Goal: Information Seeking & Learning: Learn about a topic

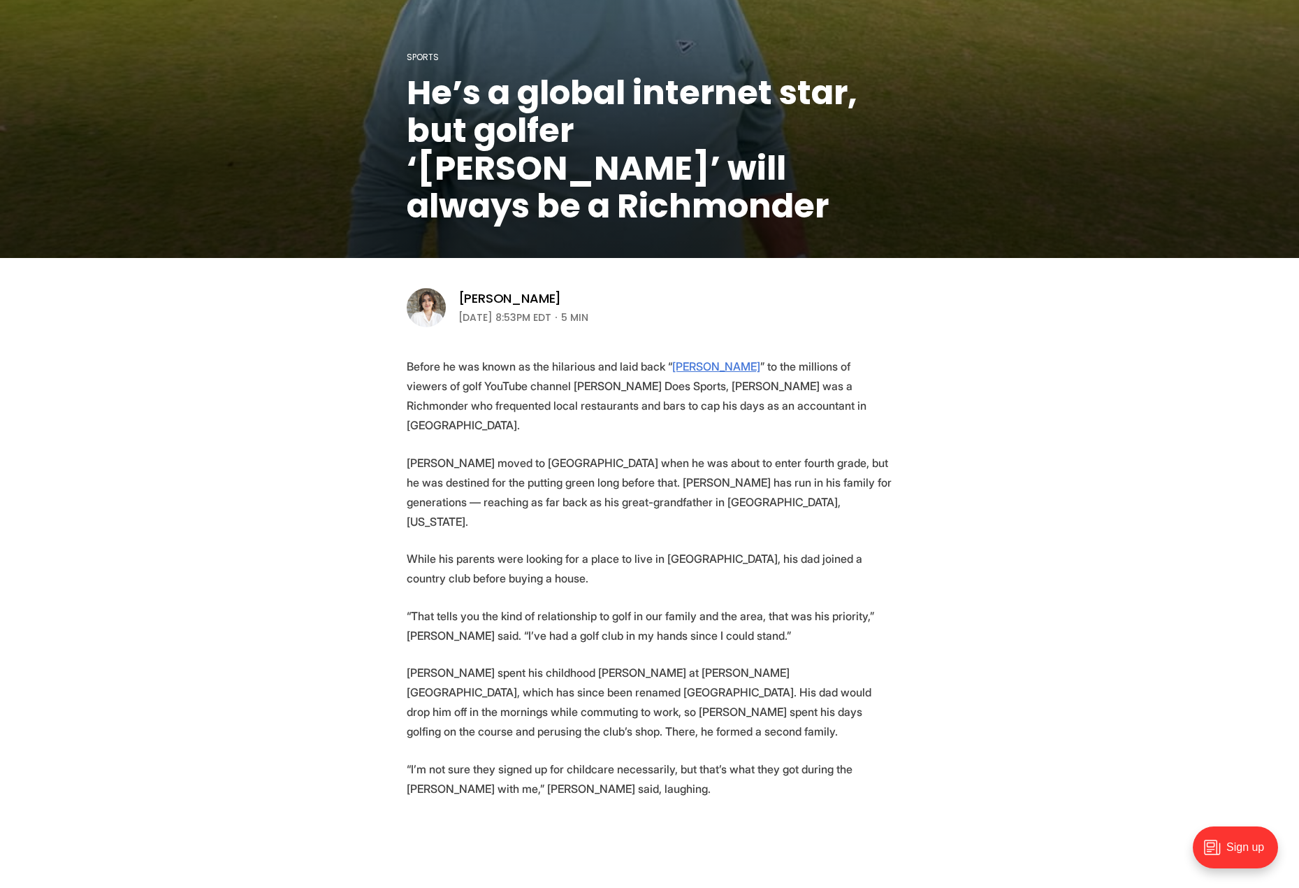
scroll to position [210, 0]
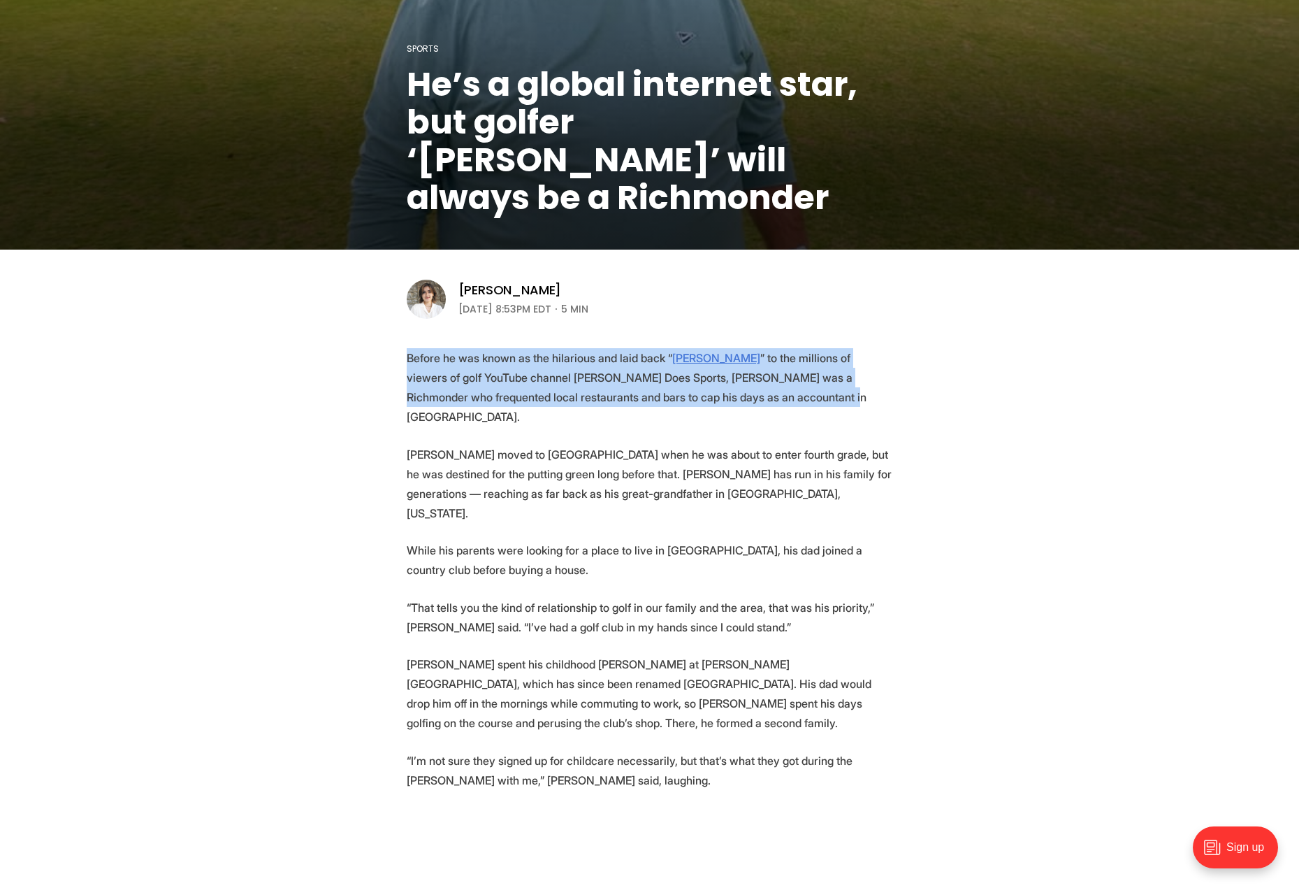
drag, startPoint x: 403, startPoint y: 343, endPoint x: 809, endPoint y: 398, distance: 410.5
click at [809, 398] on p "Before he was known as the hilarious and laid back “ [PERSON_NAME] ” to the mil…" at bounding box center [650, 387] width 486 height 78
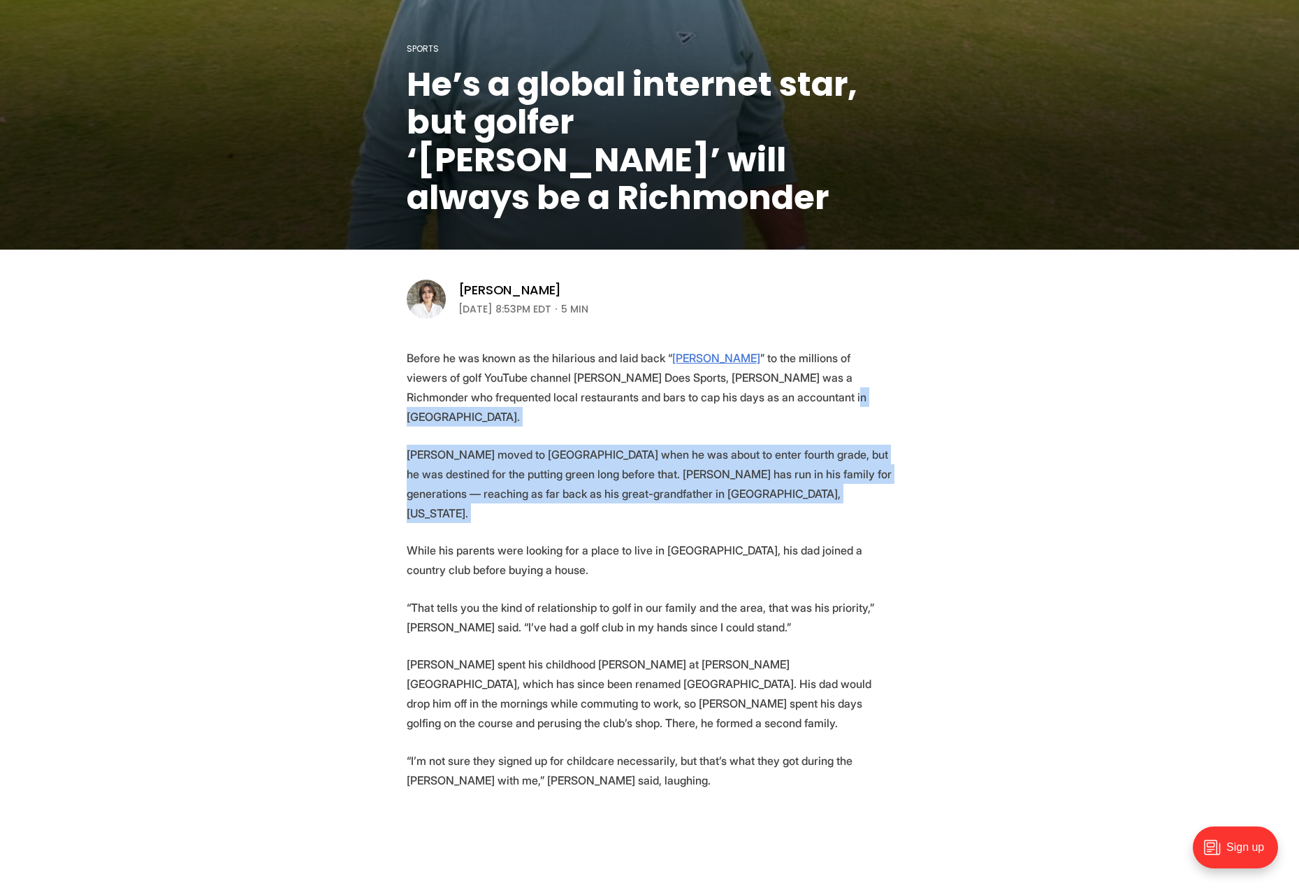
drag, startPoint x: 811, startPoint y: 454, endPoint x: 809, endPoint y: 483, distance: 28.7
click at [808, 482] on p "[PERSON_NAME] moved to [GEOGRAPHIC_DATA] when he was about to enter fourth grad…" at bounding box center [650, 483] width 486 height 78
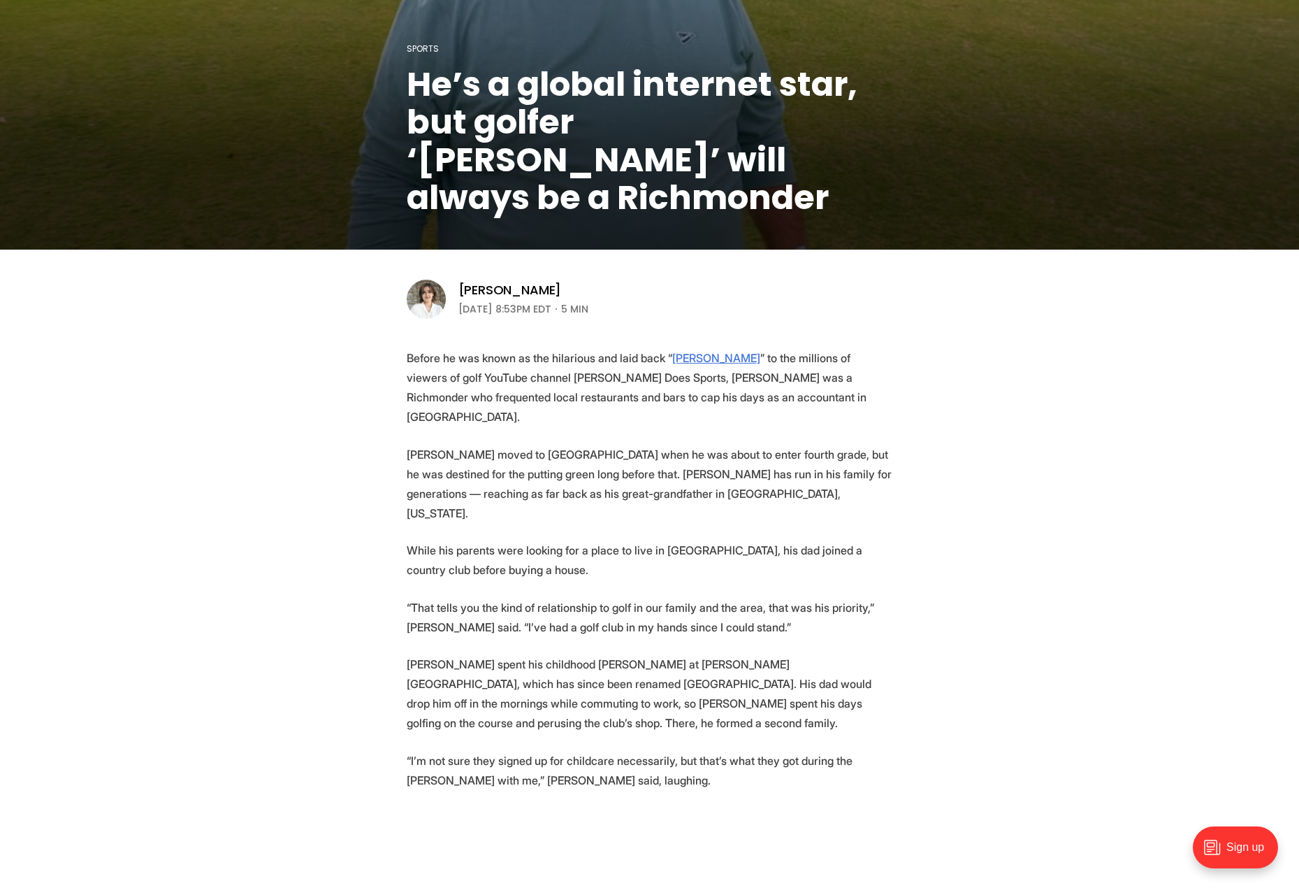
click at [679, 540] on p "While his parents were looking for a place to live in [GEOGRAPHIC_DATA], his da…" at bounding box center [650, 559] width 486 height 39
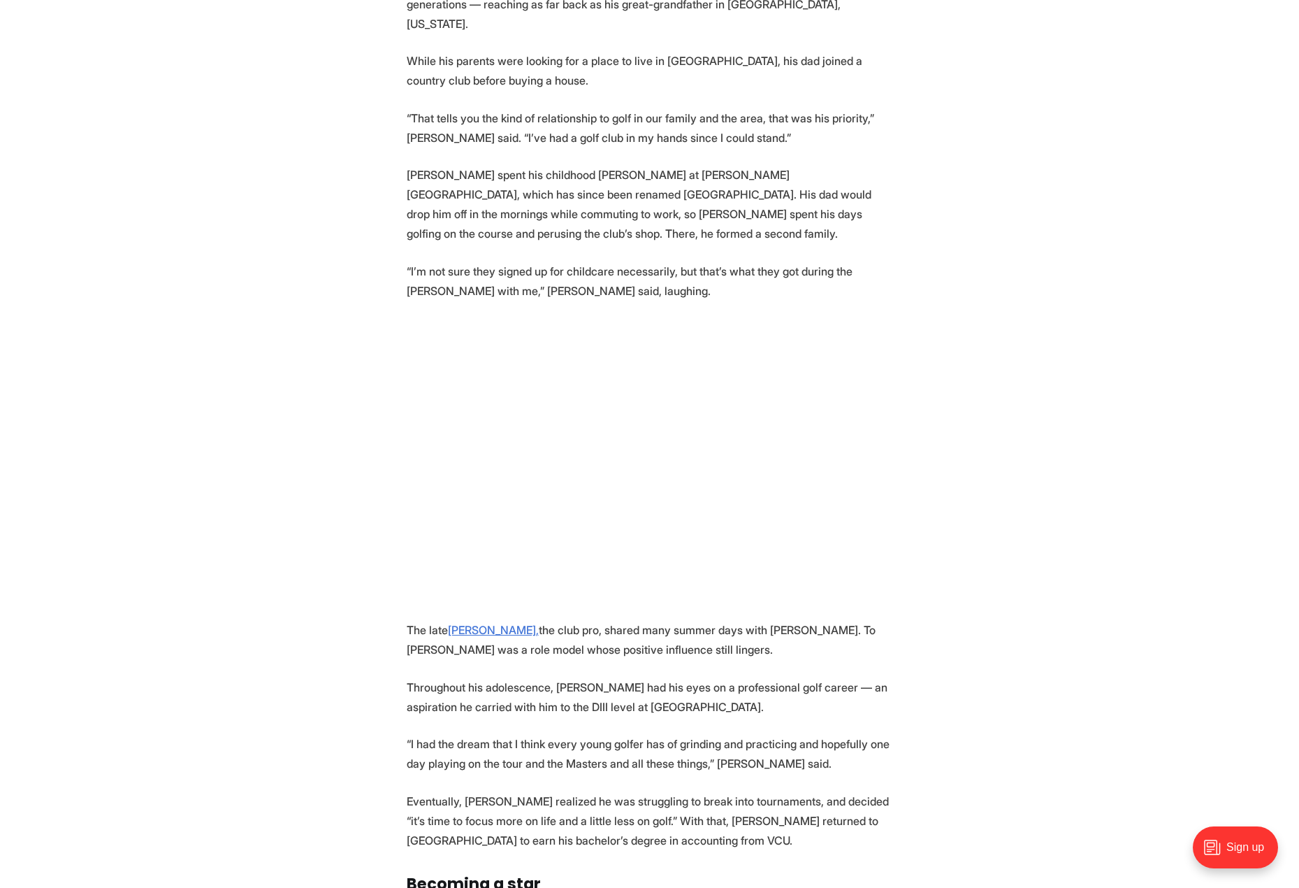
scroll to position [1048, 0]
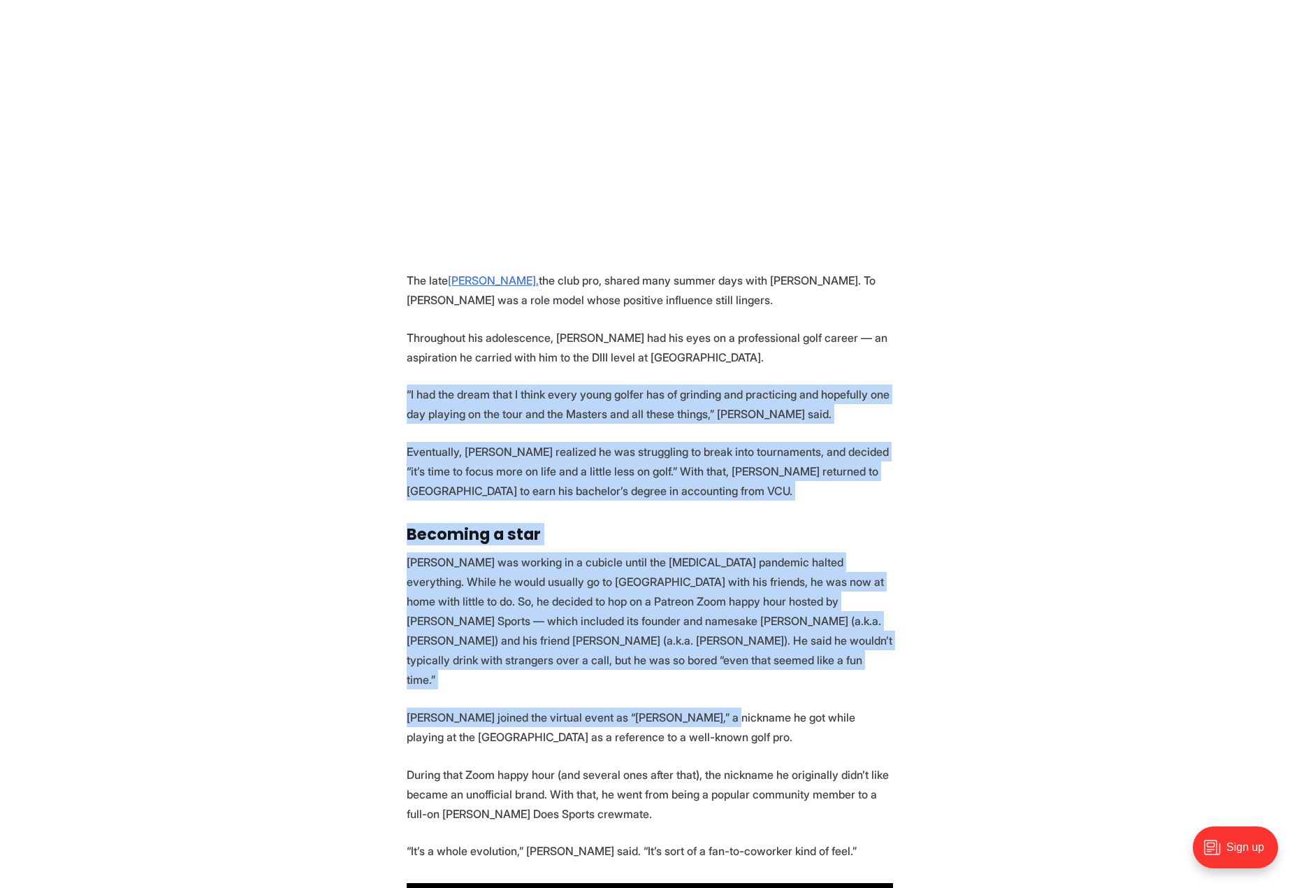
drag, startPoint x: 375, startPoint y: 363, endPoint x: 714, endPoint y: 650, distance: 443.3
click at [714, 707] on p "[PERSON_NAME] joined the virtual event as “[PERSON_NAME],” a nickname he got wh…" at bounding box center [650, 726] width 486 height 39
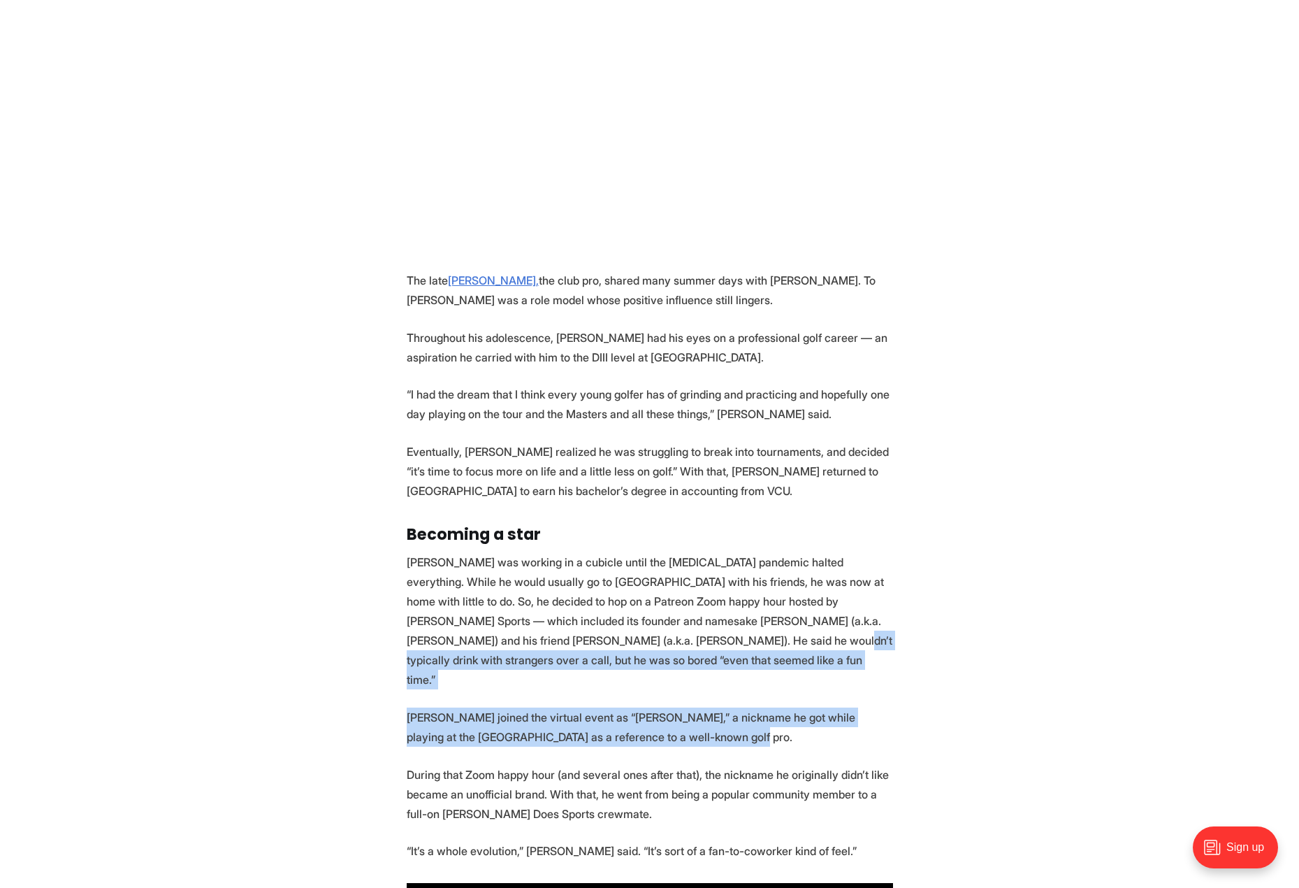
drag, startPoint x: 660, startPoint y: 603, endPoint x: 781, endPoint y: 676, distance: 141.1
click at [781, 707] on p "[PERSON_NAME] joined the virtual event as “[PERSON_NAME],” a nickname he got wh…" at bounding box center [650, 726] width 486 height 39
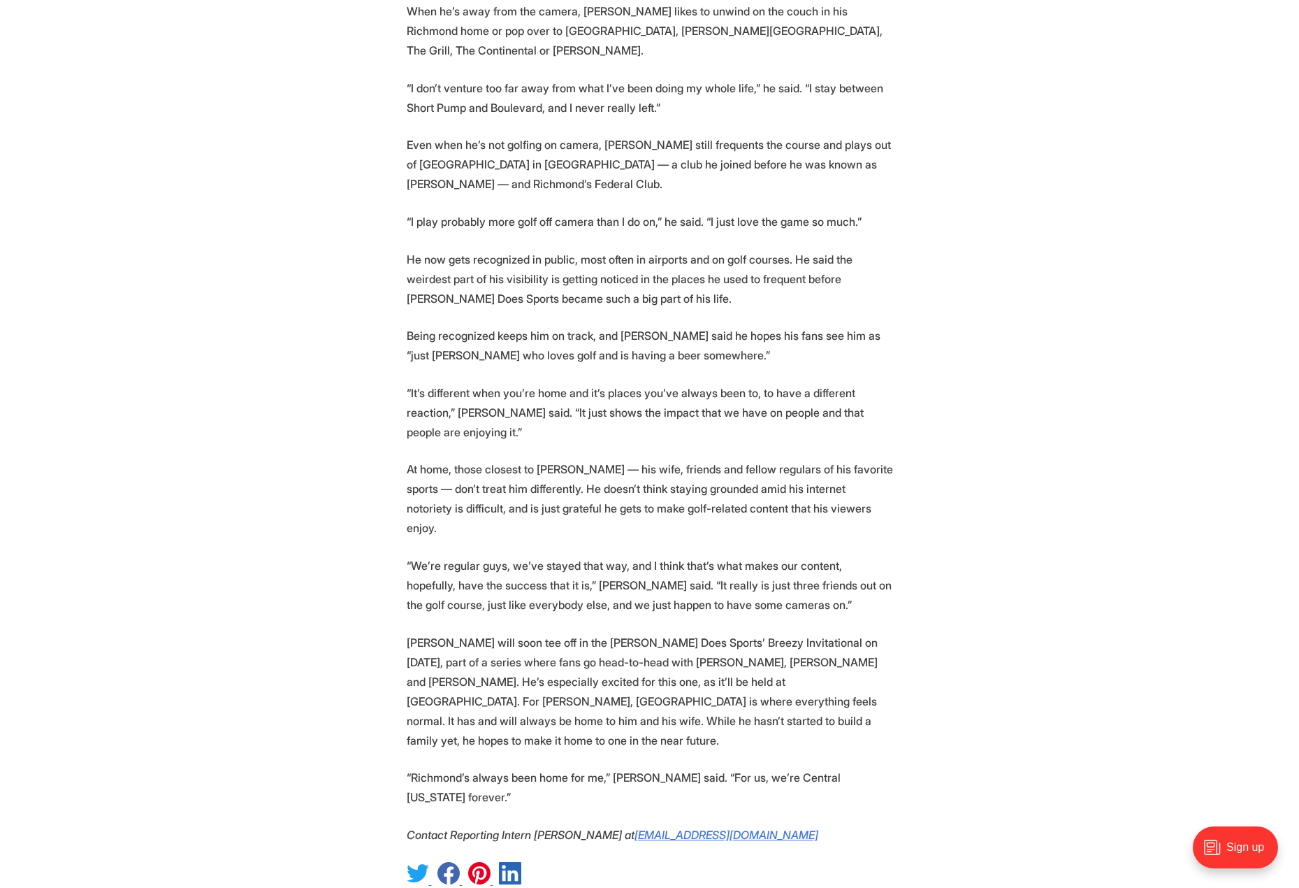
scroll to position [2516, 0]
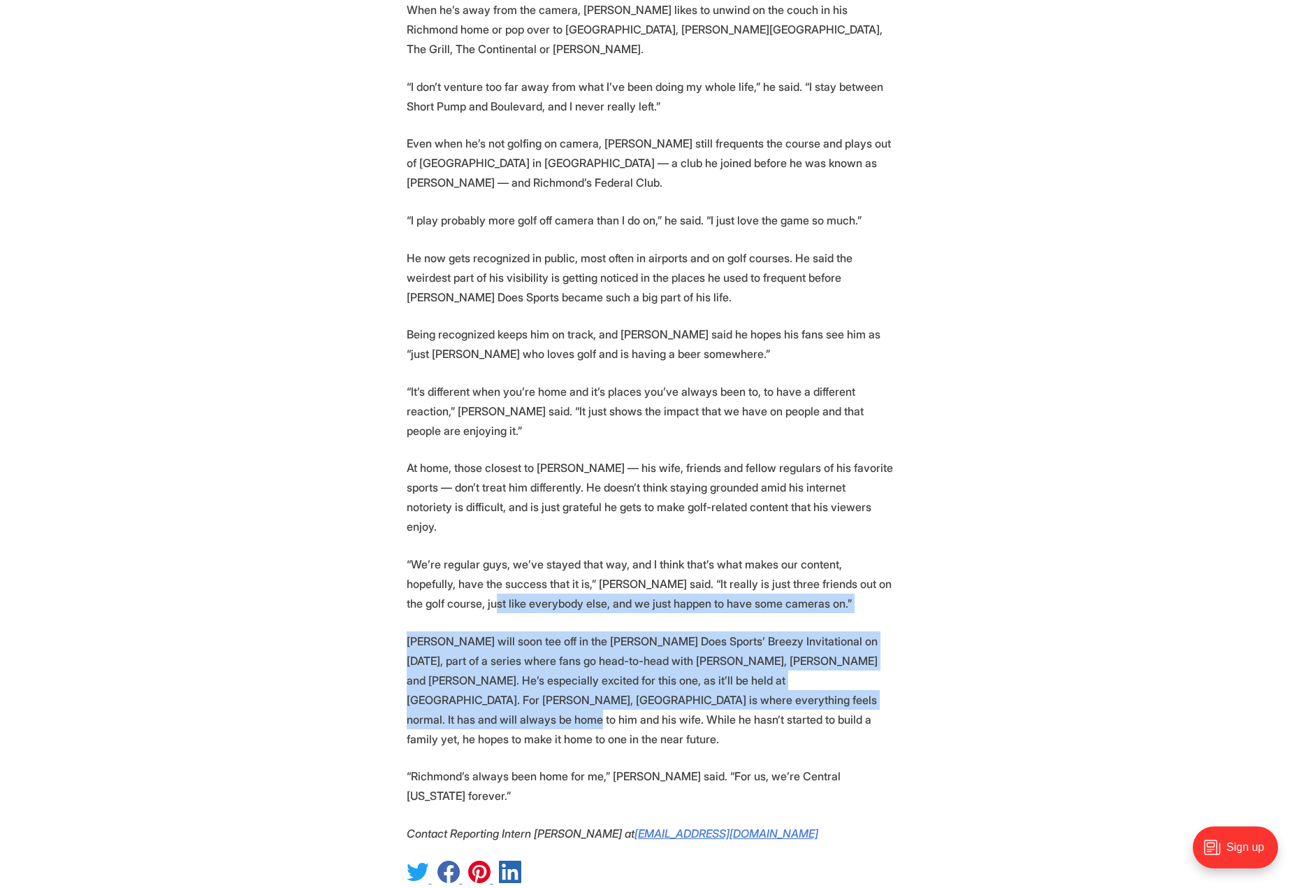
drag, startPoint x: 422, startPoint y: 489, endPoint x: 966, endPoint y: 583, distance: 551.7
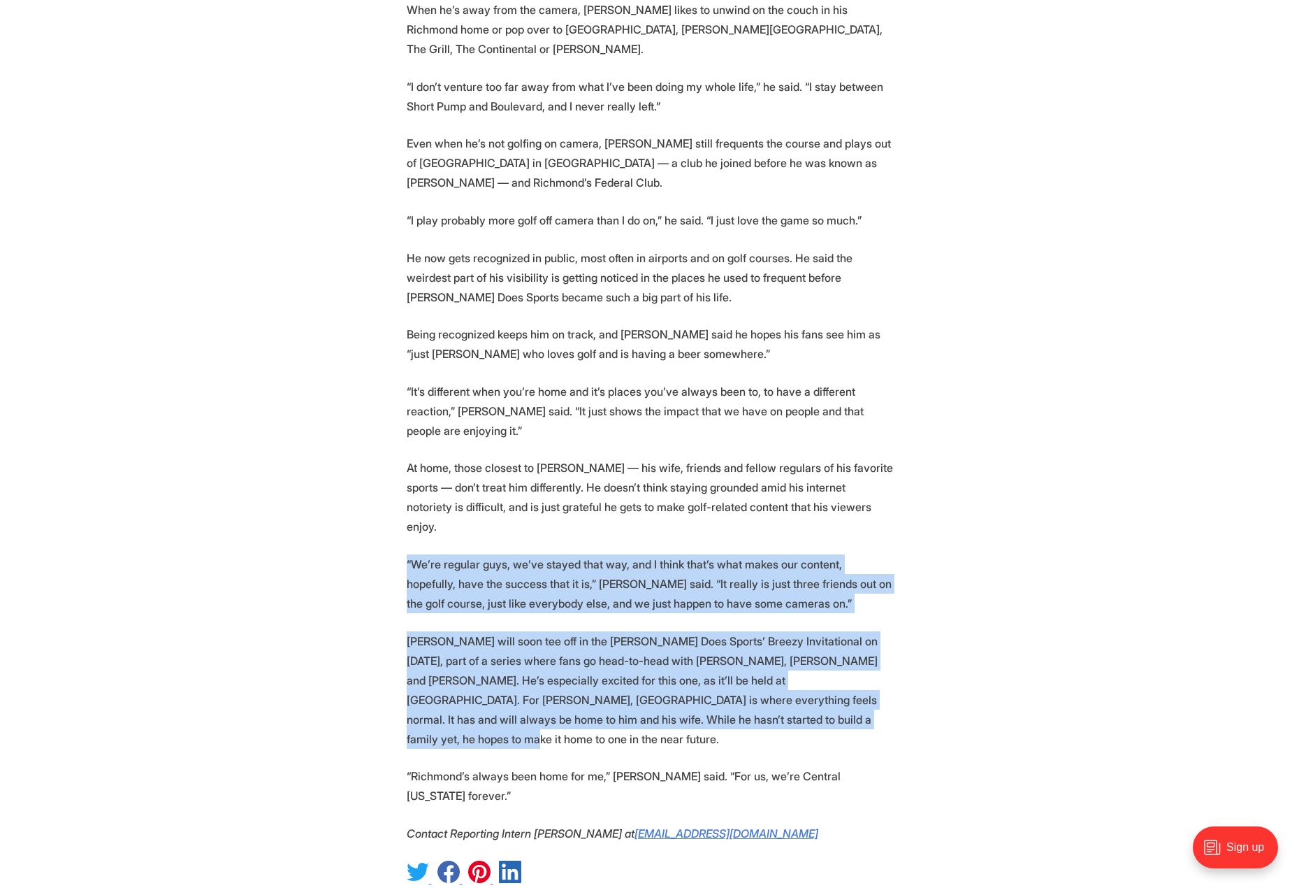
drag, startPoint x: 577, startPoint y: 519, endPoint x: 372, endPoint y: 429, distance: 224.4
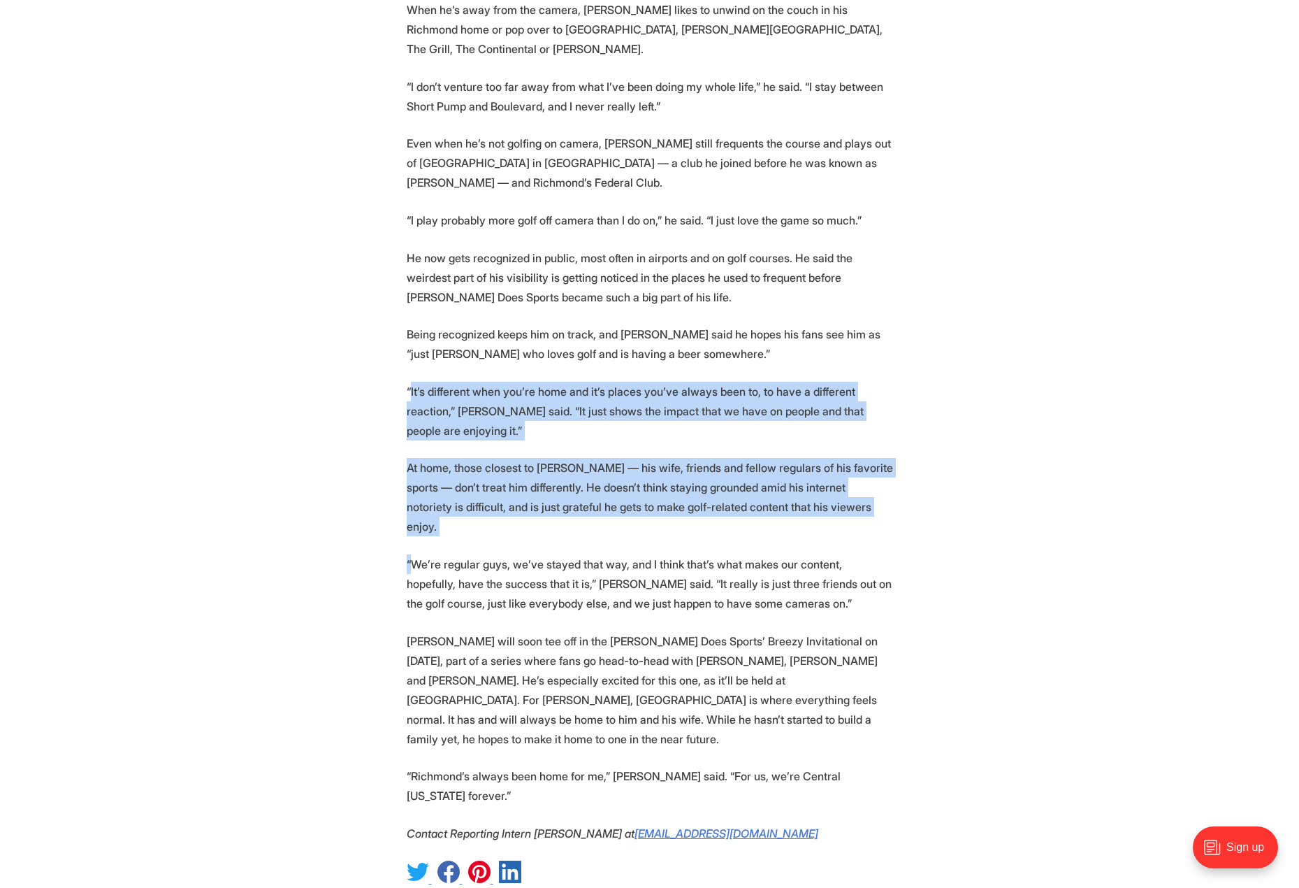
drag, startPoint x: 372, startPoint y: 429, endPoint x: 412, endPoint y: 276, distance: 158.3
click at [412, 382] on p "“It’s different when you’re home and it’s places you’ve always been to, to have…" at bounding box center [650, 411] width 486 height 59
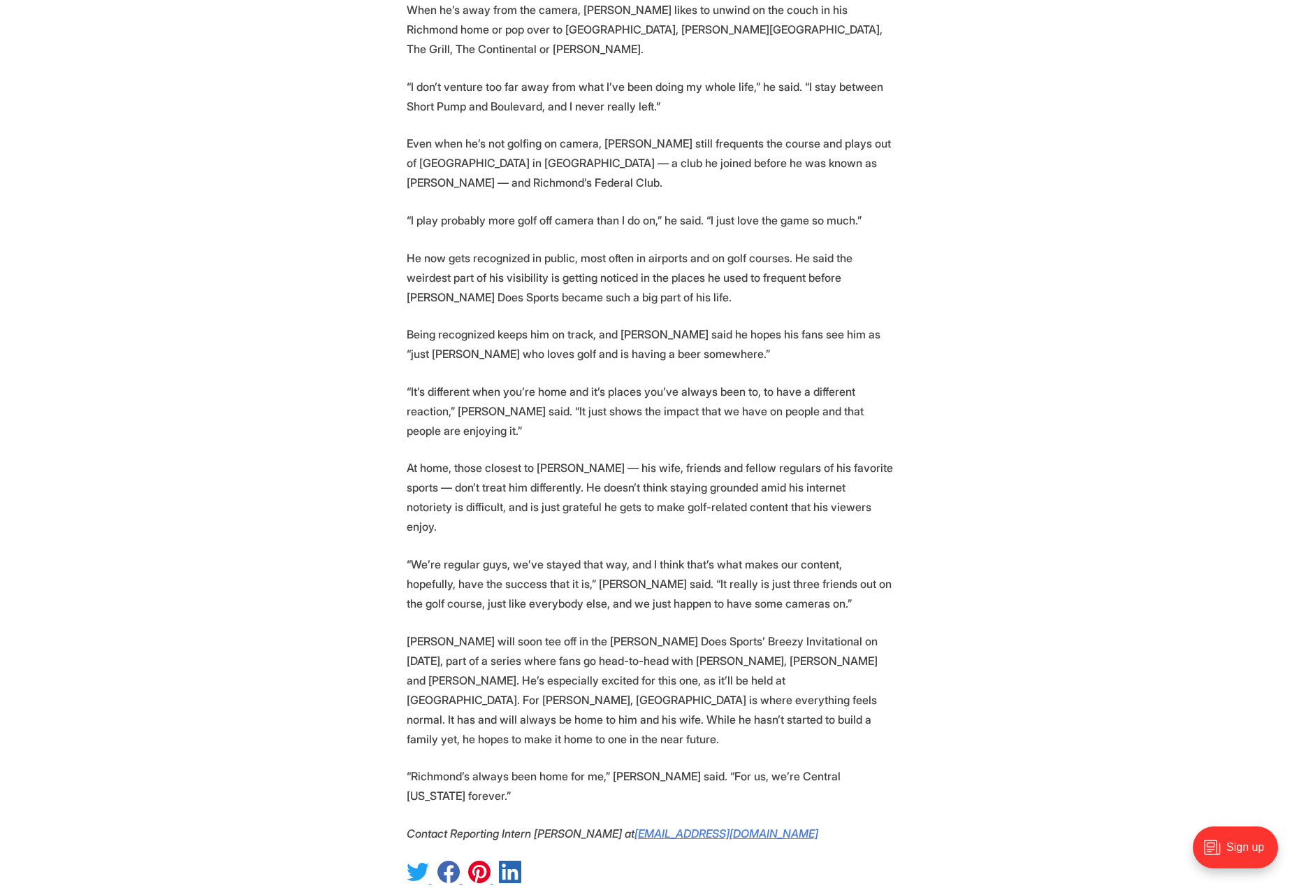
click at [502, 248] on p "He now gets recognized in public, most often in airports and on golf courses. H…" at bounding box center [650, 277] width 486 height 59
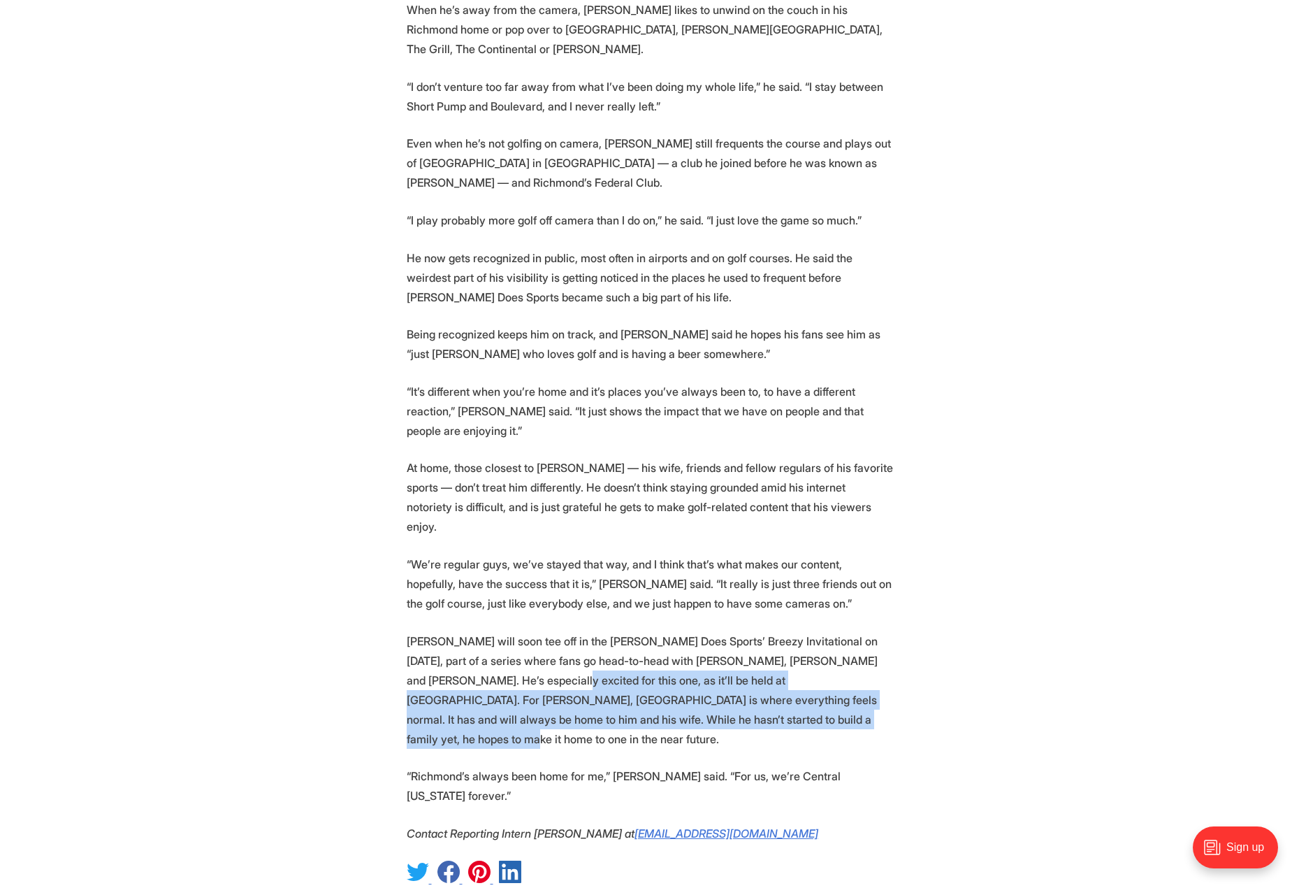
drag, startPoint x: 487, startPoint y: 544, endPoint x: 867, endPoint y: 600, distance: 384.3
click at [867, 631] on p "[PERSON_NAME] will soon tee off in the [PERSON_NAME] Does Sports’ Breezy Invita…" at bounding box center [650, 689] width 486 height 117
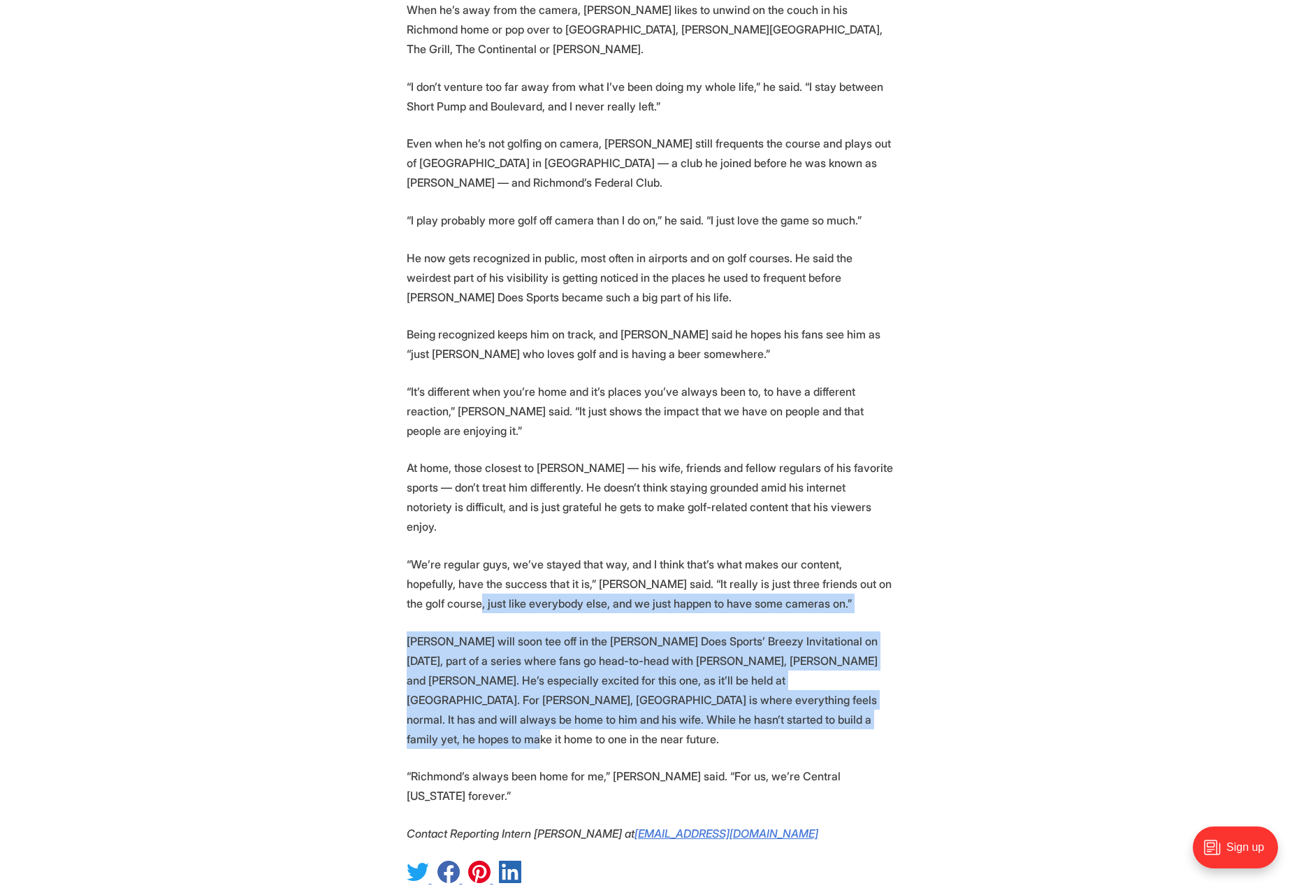
drag, startPoint x: 836, startPoint y: 590, endPoint x: 375, endPoint y: 495, distance: 470.3
